Goal: Find specific page/section: Find specific page/section

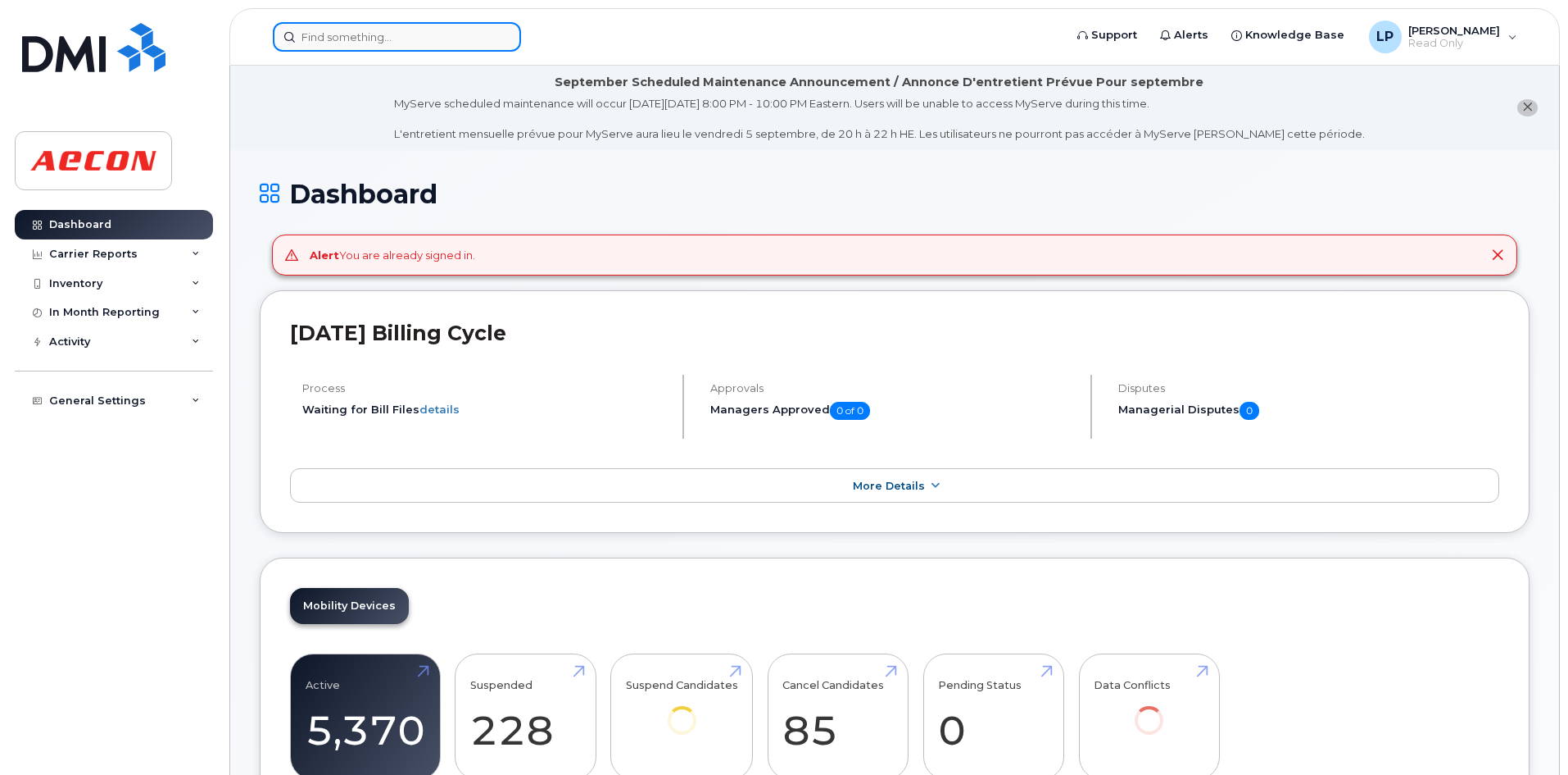
click at [328, 41] on input at bounding box center [396, 37] width 248 height 30
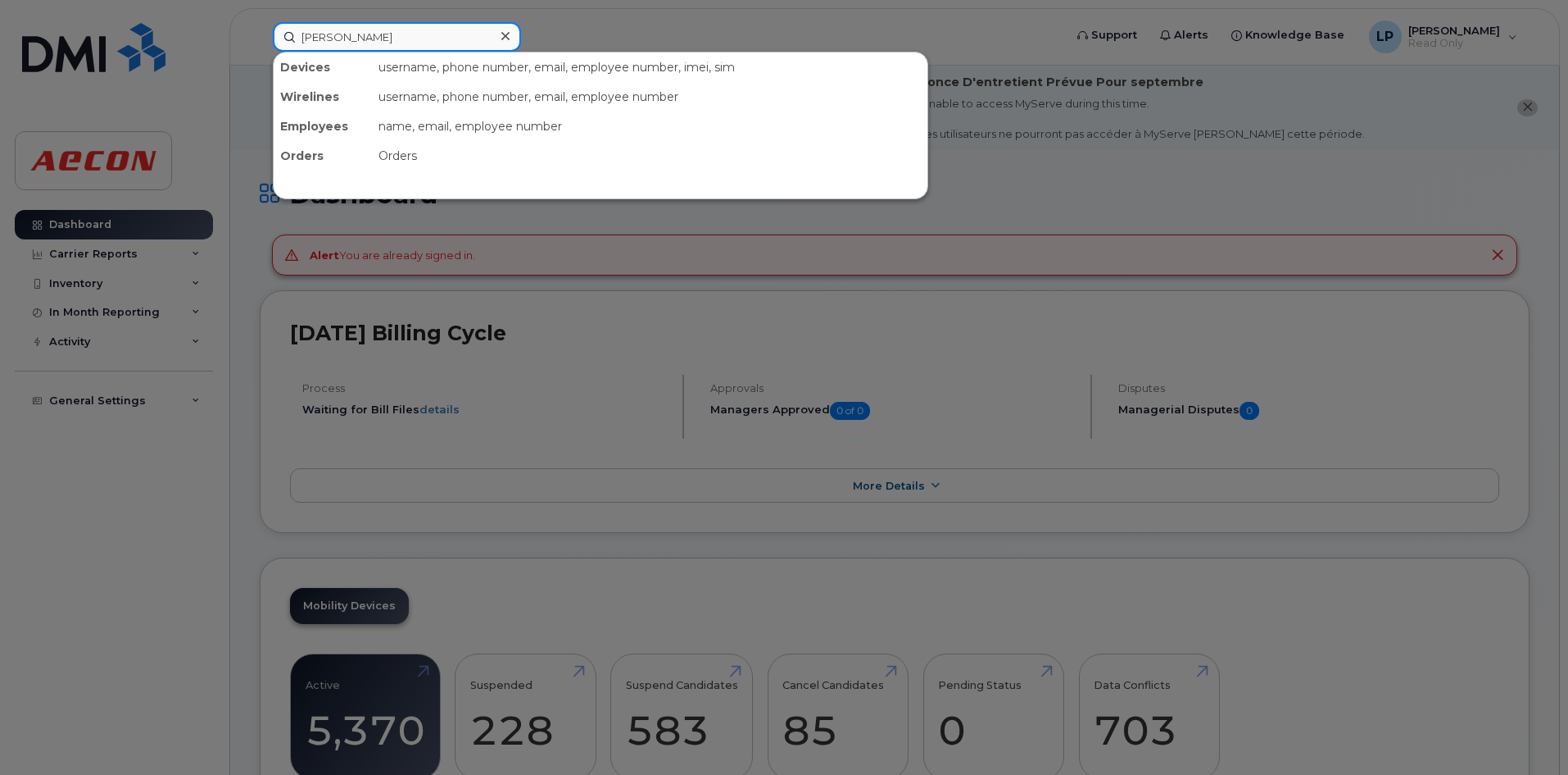
type input "[PERSON_NAME]"
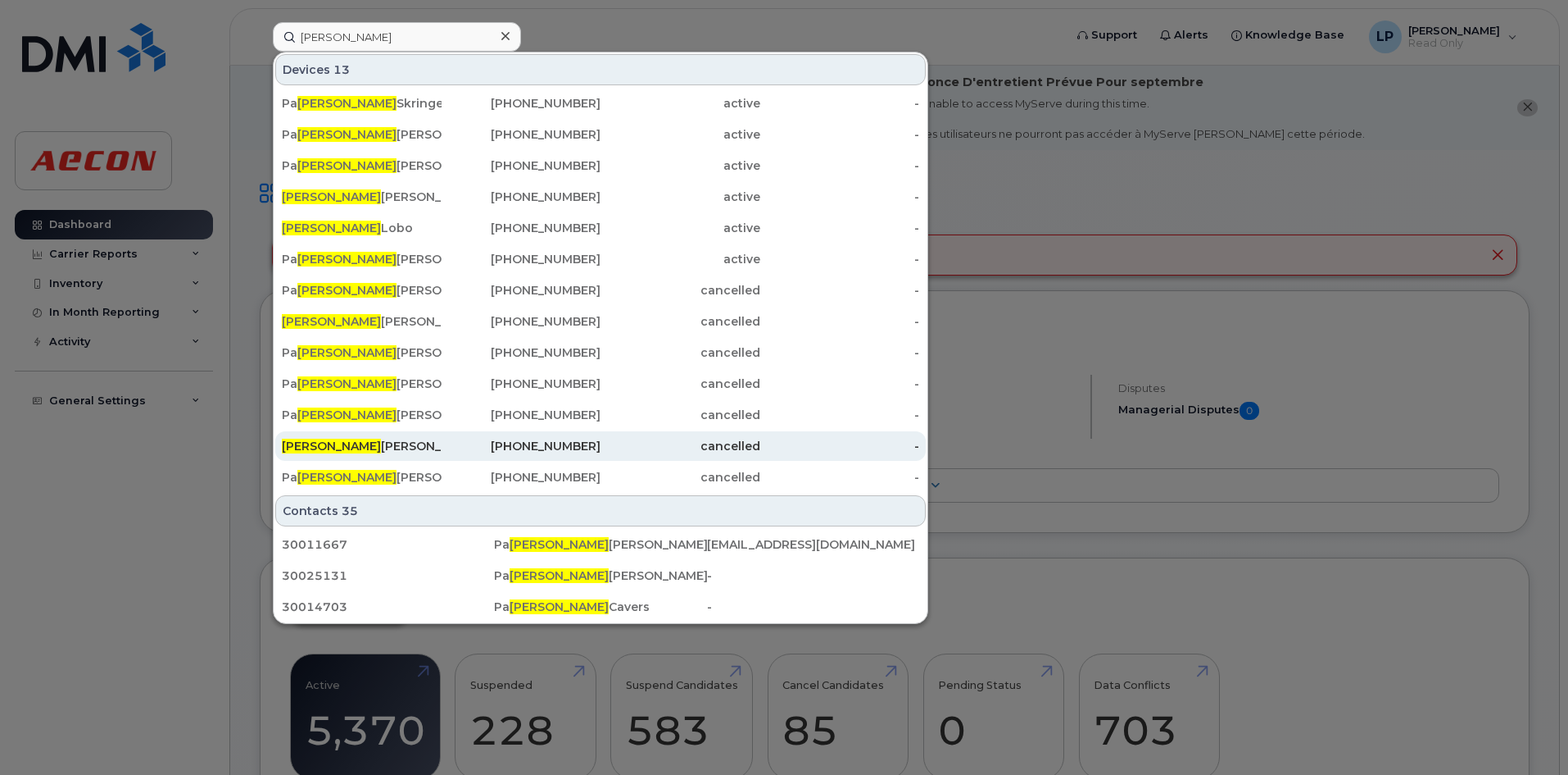
click at [319, 448] on div "[PERSON_NAME]" at bounding box center [361, 445] width 159 height 16
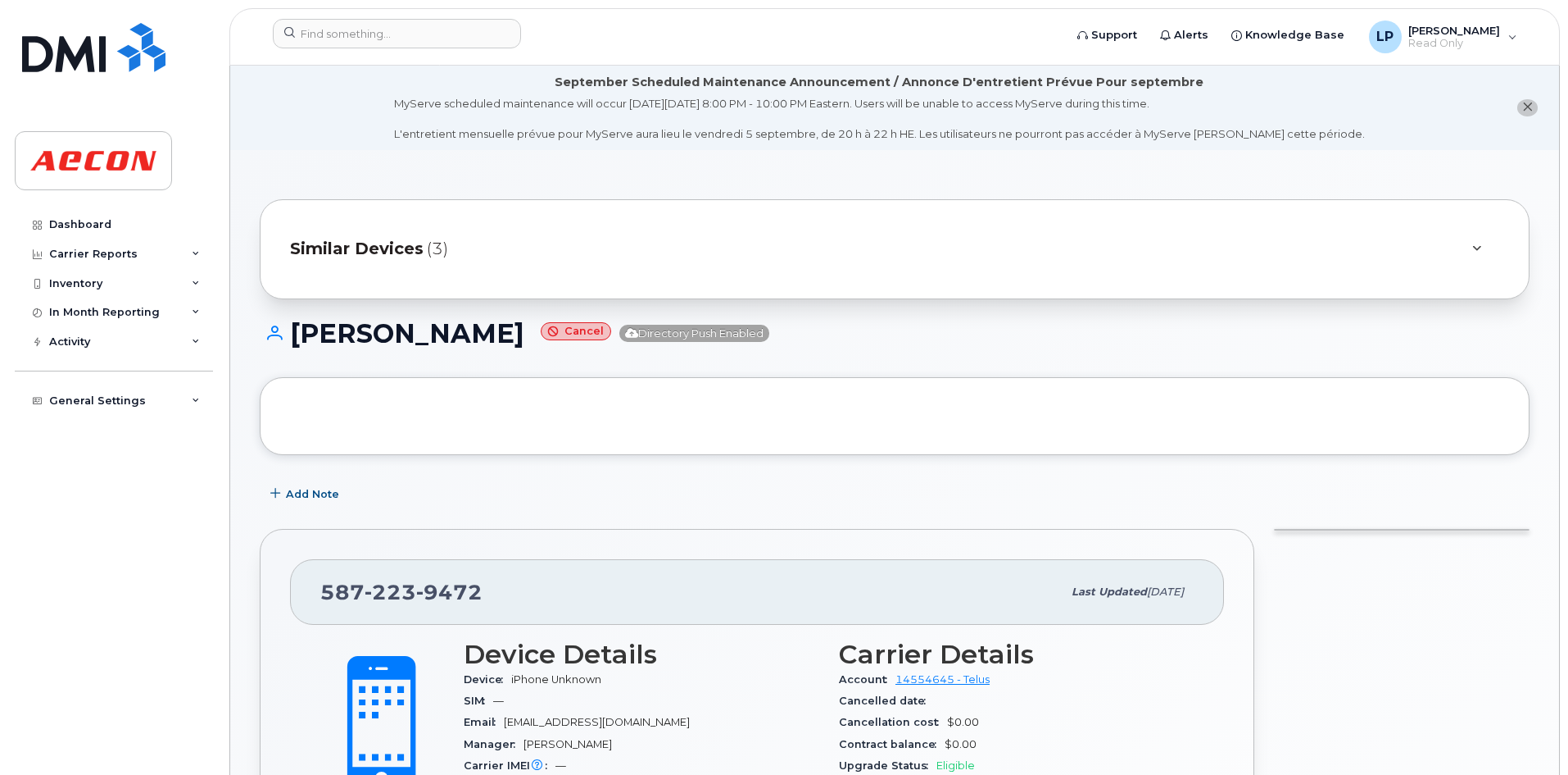
click at [434, 262] on div "Similar Devices (3)" at bounding box center [871, 249] width 1163 height 39
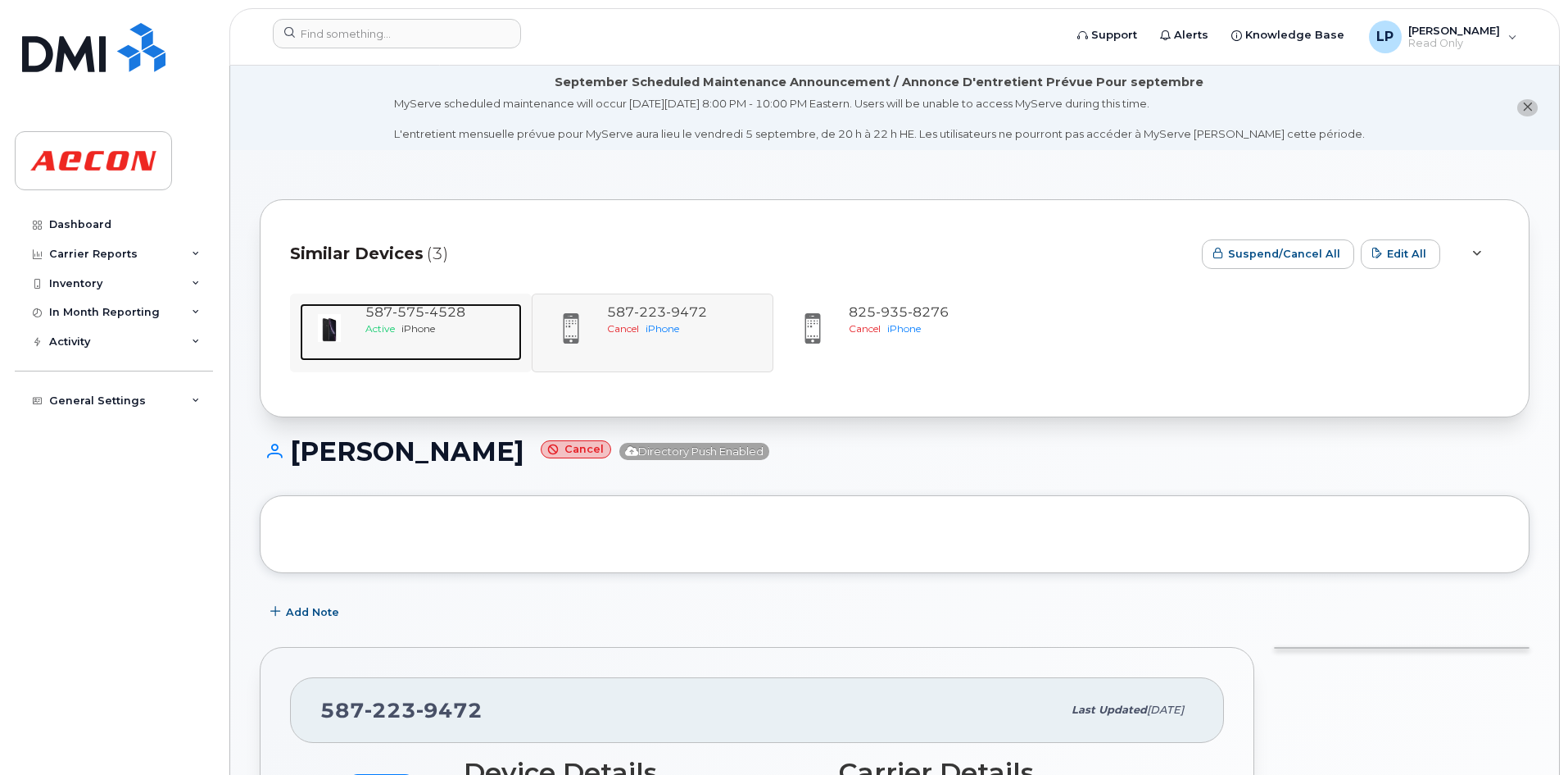
click at [398, 327] on div "Active iPhone" at bounding box center [441, 328] width 150 height 14
